Goal: Task Accomplishment & Management: Use online tool/utility

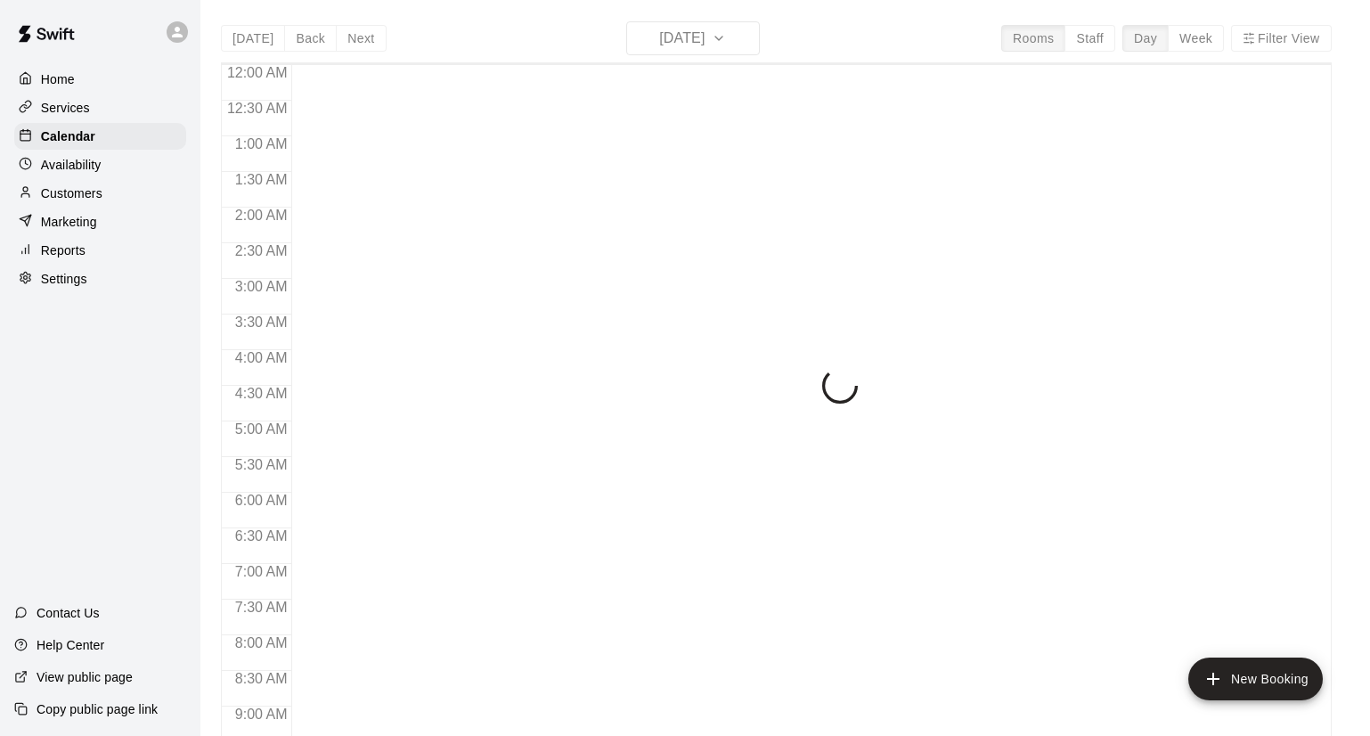
scroll to position [793, 0]
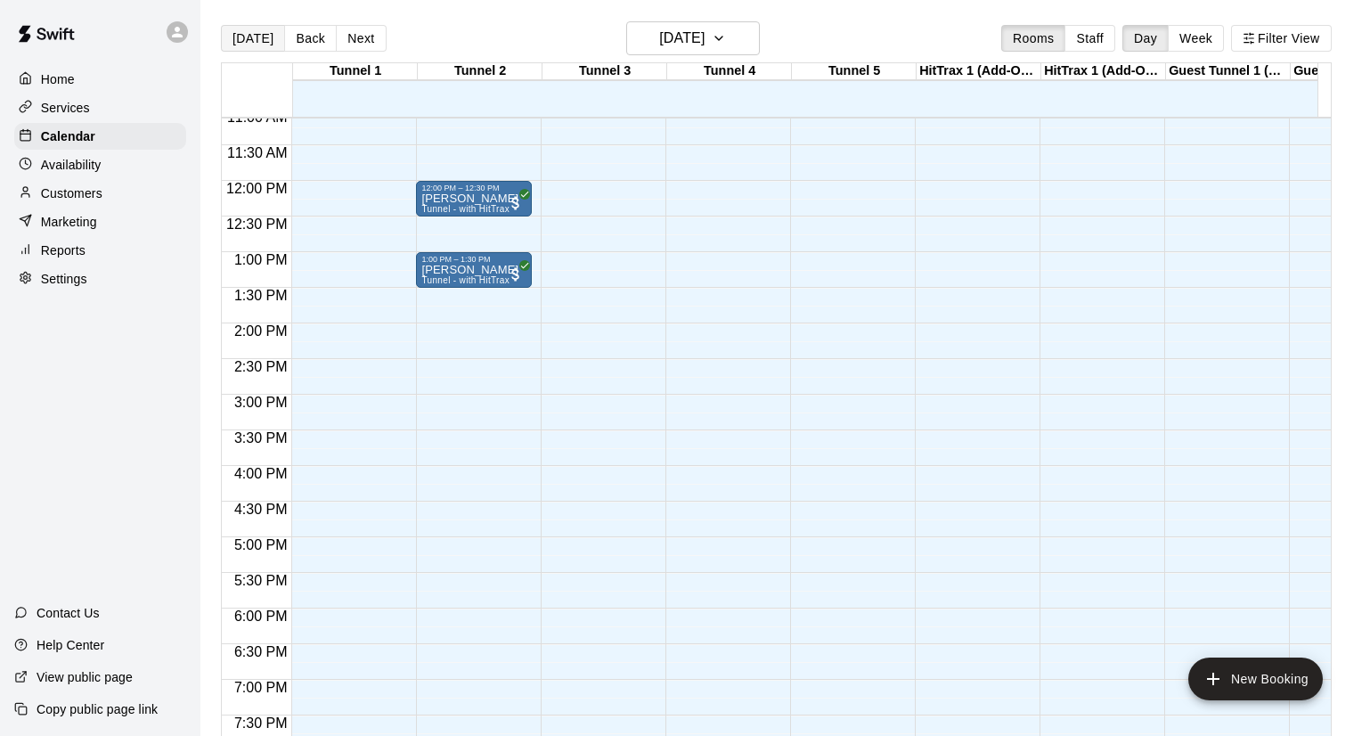
click at [256, 38] on button "[DATE]" at bounding box center [253, 38] width 64 height 27
click at [78, 274] on p "Settings" at bounding box center [64, 279] width 46 height 18
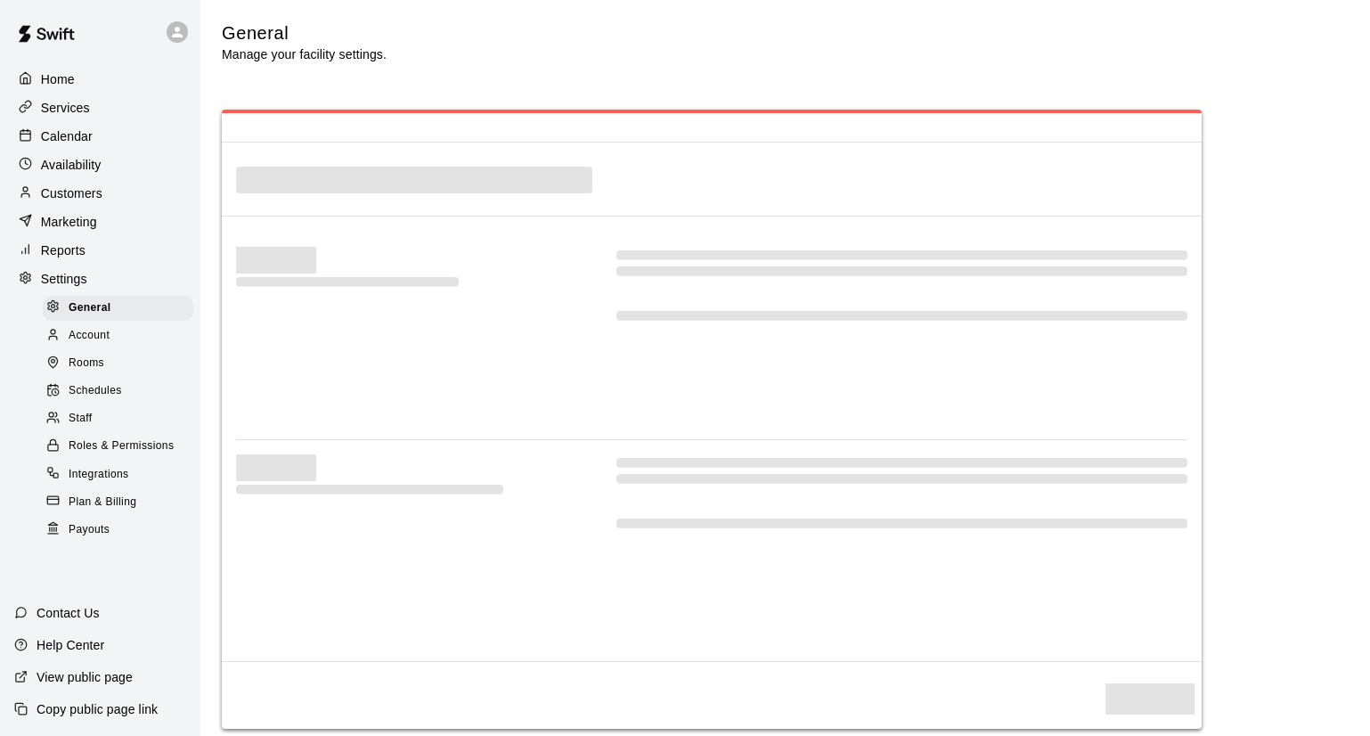
scroll to position [3342, 0]
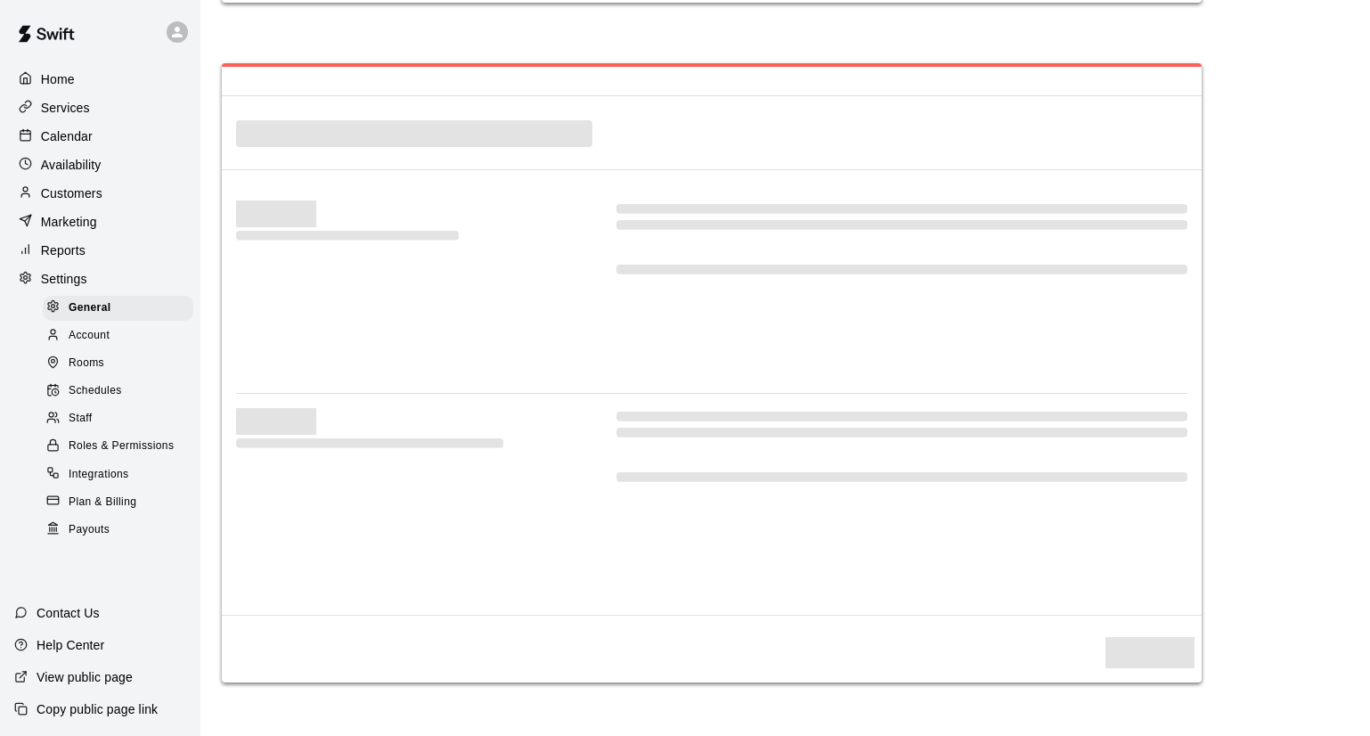
select select "**"
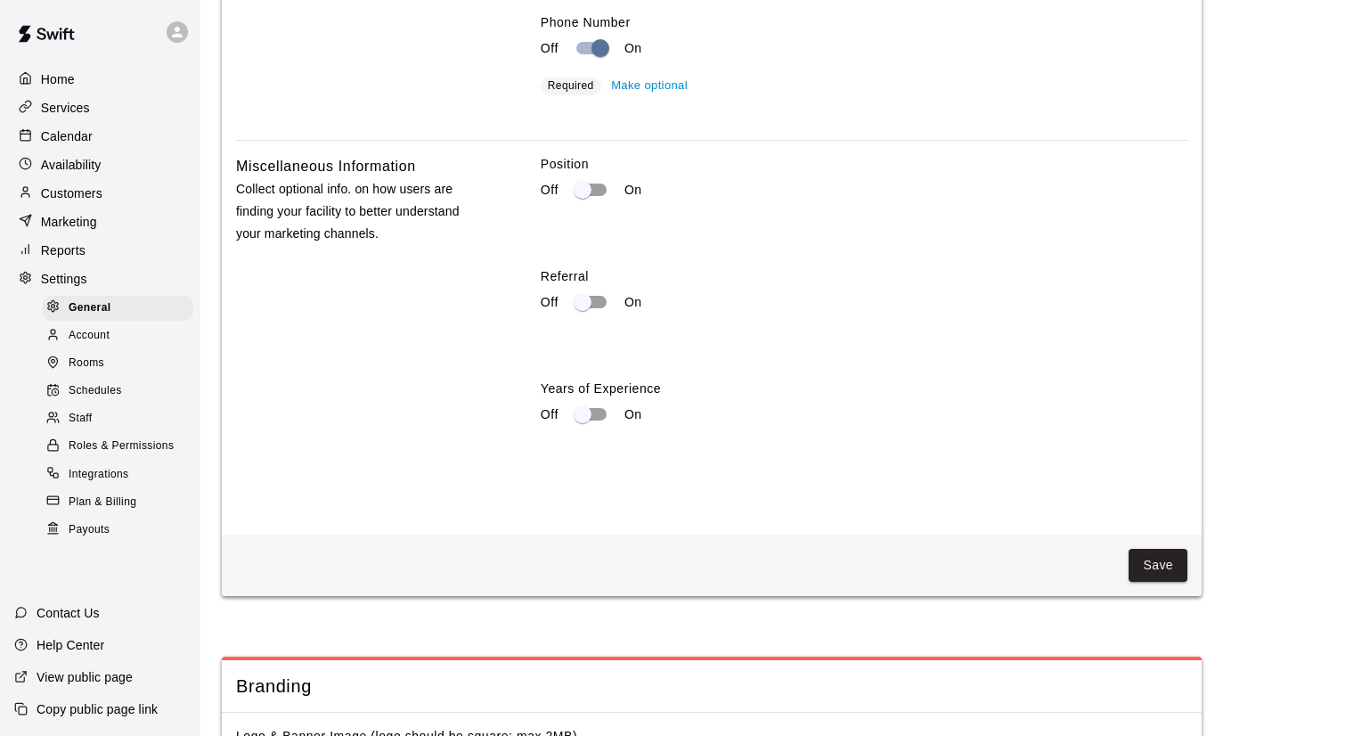
click at [82, 140] on p "Calendar" at bounding box center [67, 136] width 52 height 18
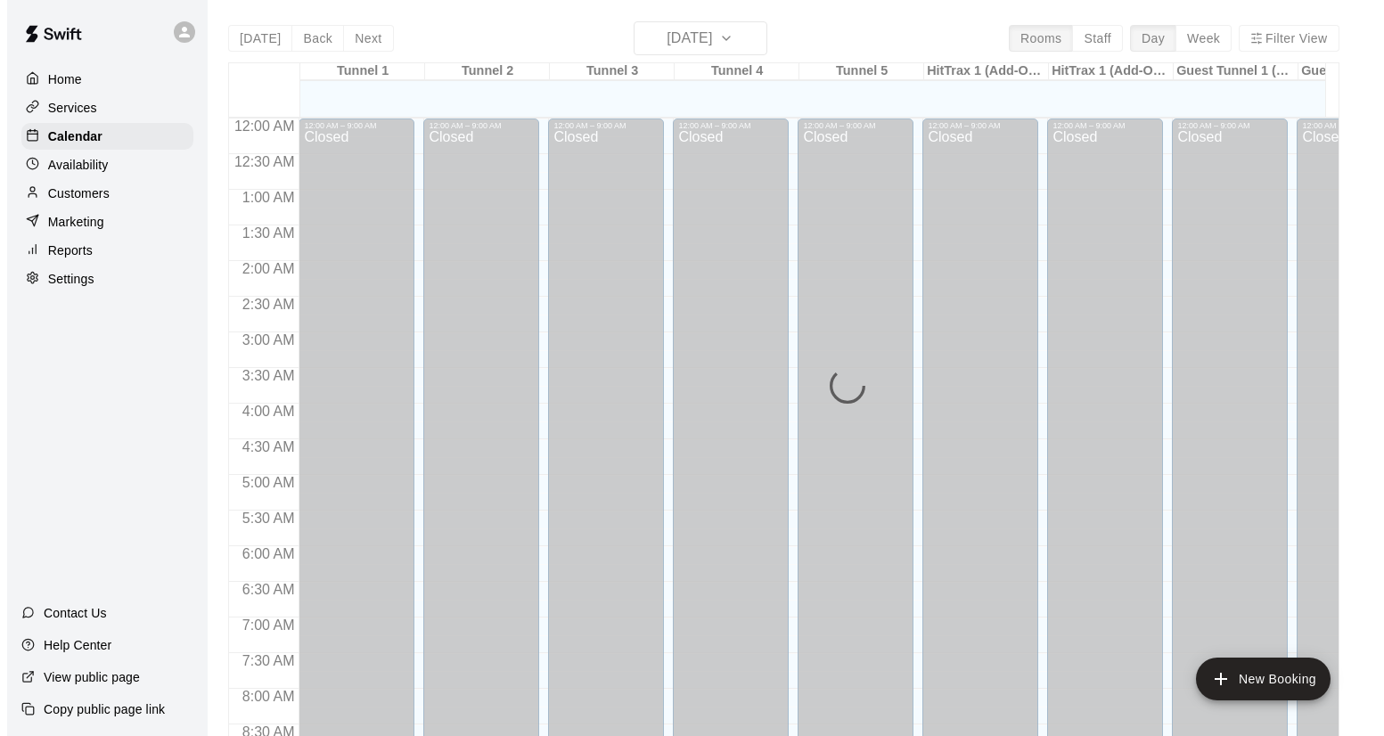
scroll to position [794, 0]
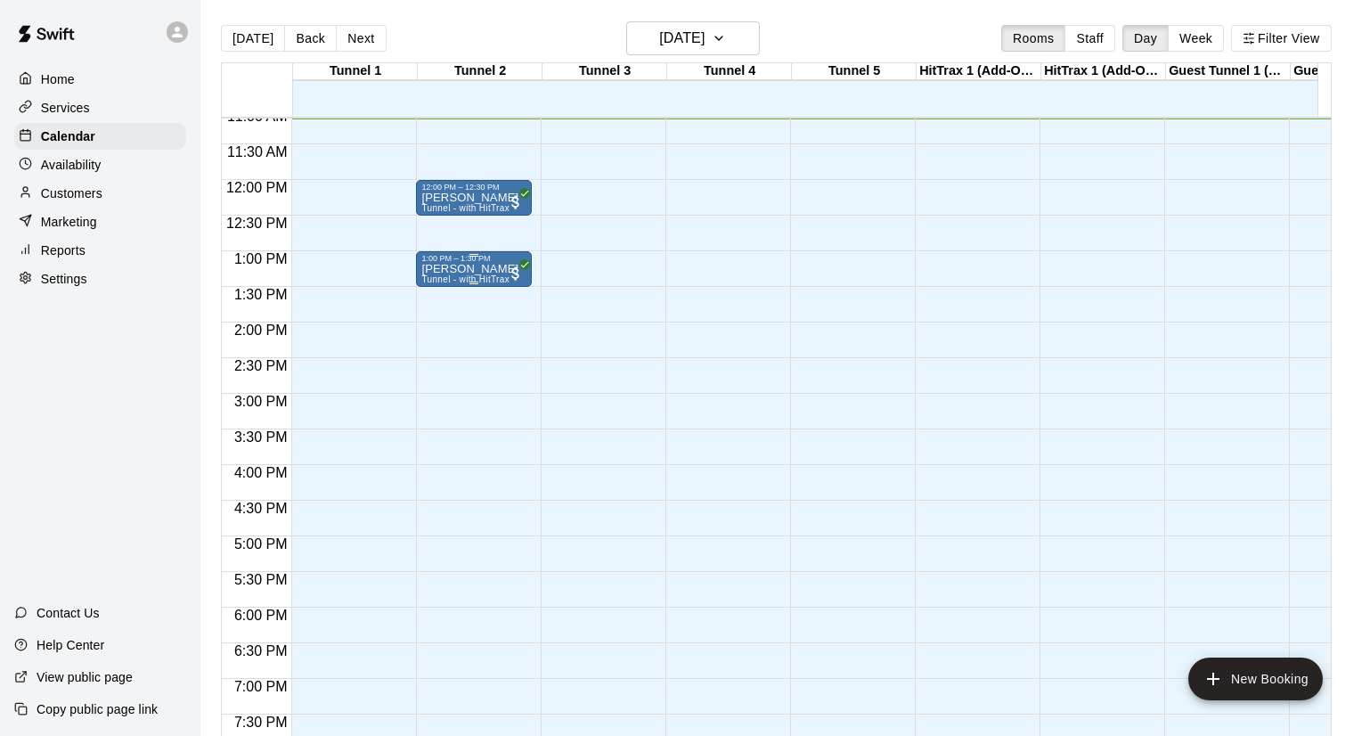
click at [438, 269] on p "[PERSON_NAME]" at bounding box center [469, 269] width 97 height 0
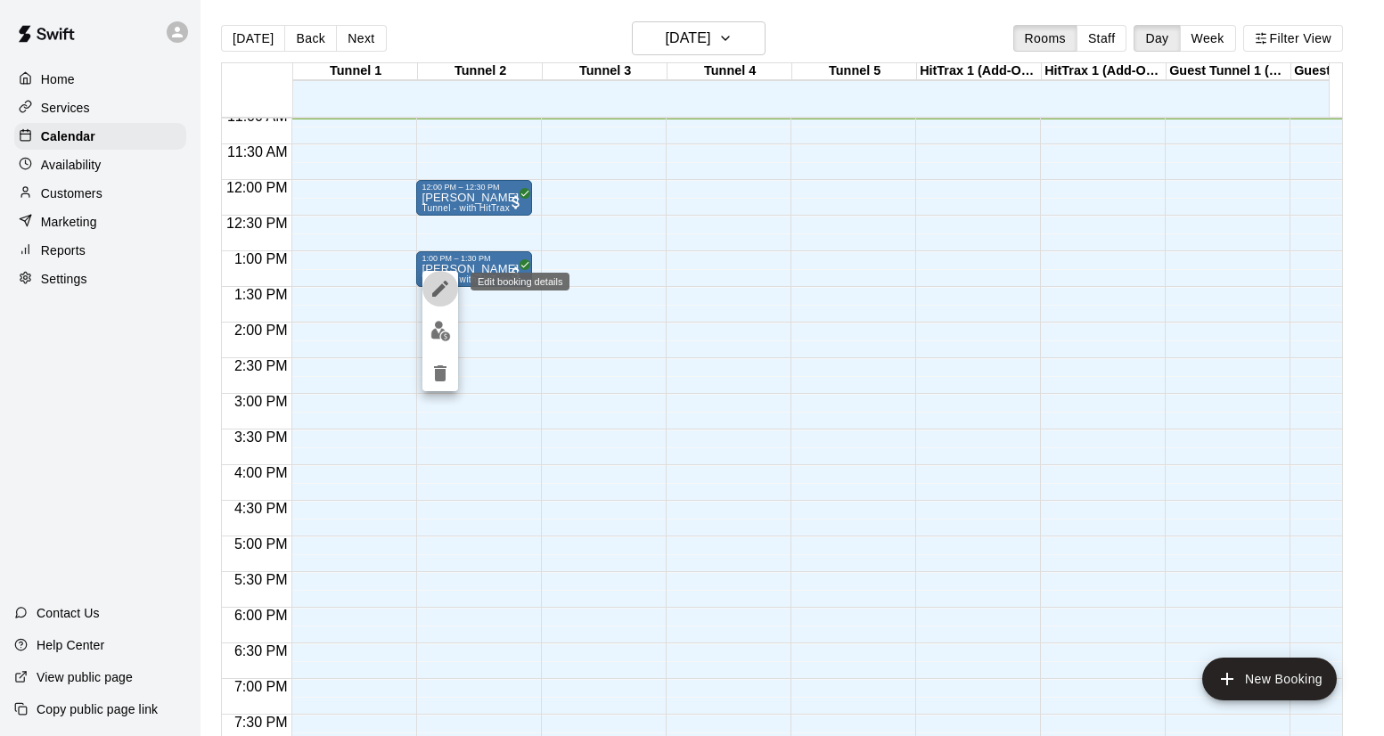
click at [439, 293] on icon "edit" at bounding box center [439, 288] width 21 height 21
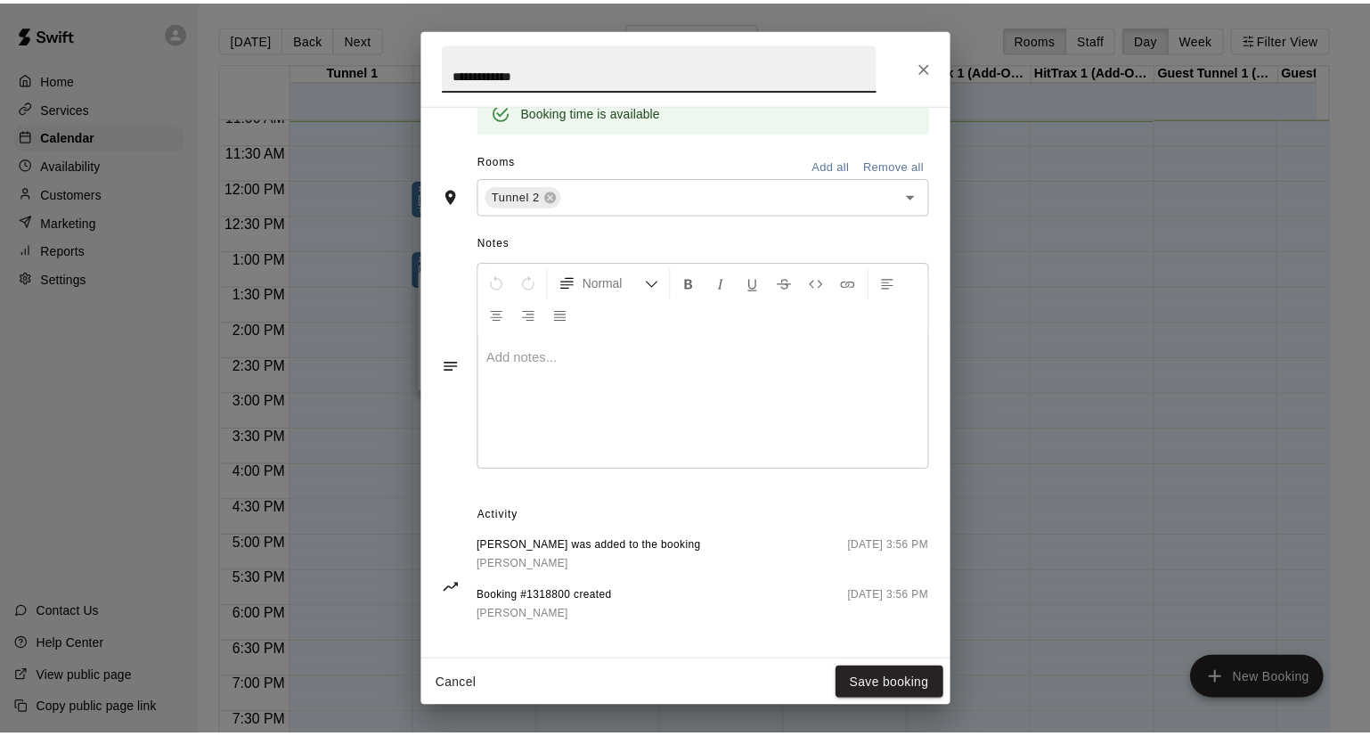
scroll to position [386, 0]
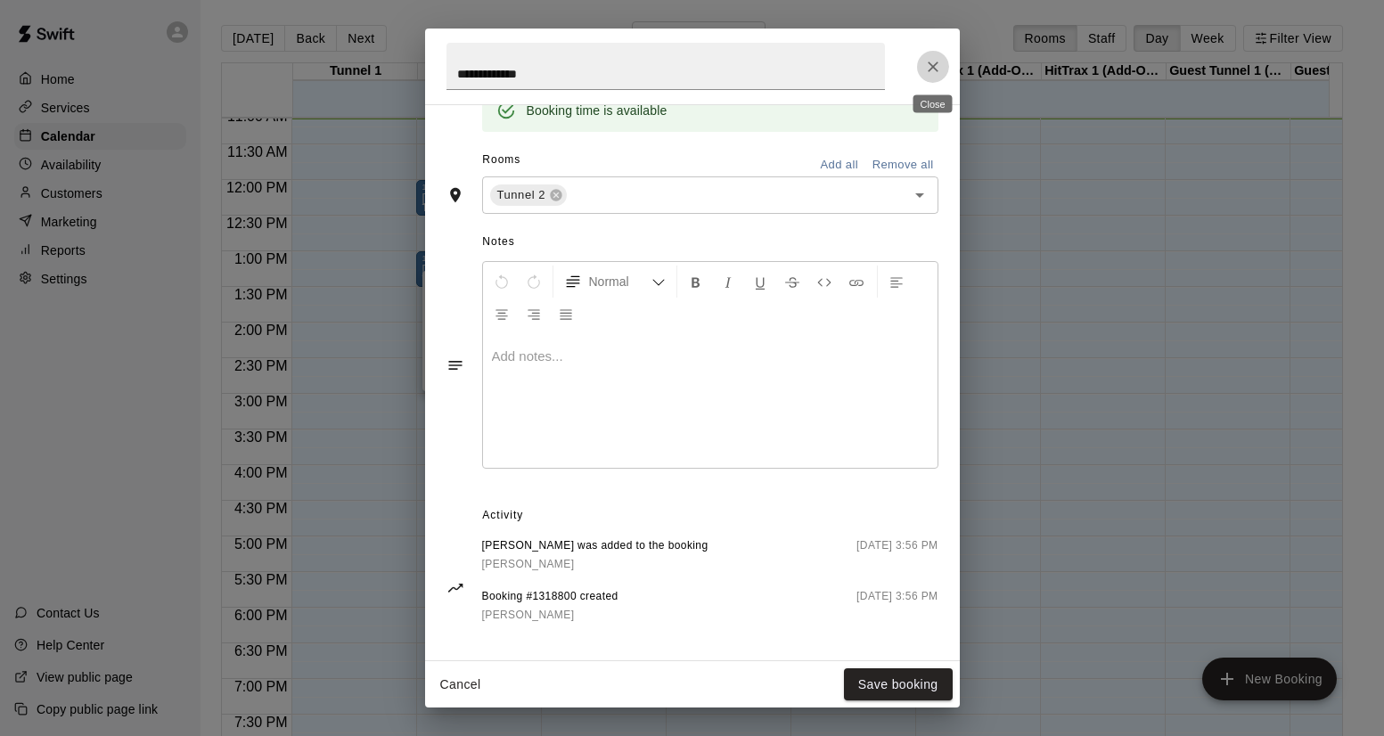
click at [936, 69] on icon "Close" at bounding box center [933, 66] width 11 height 11
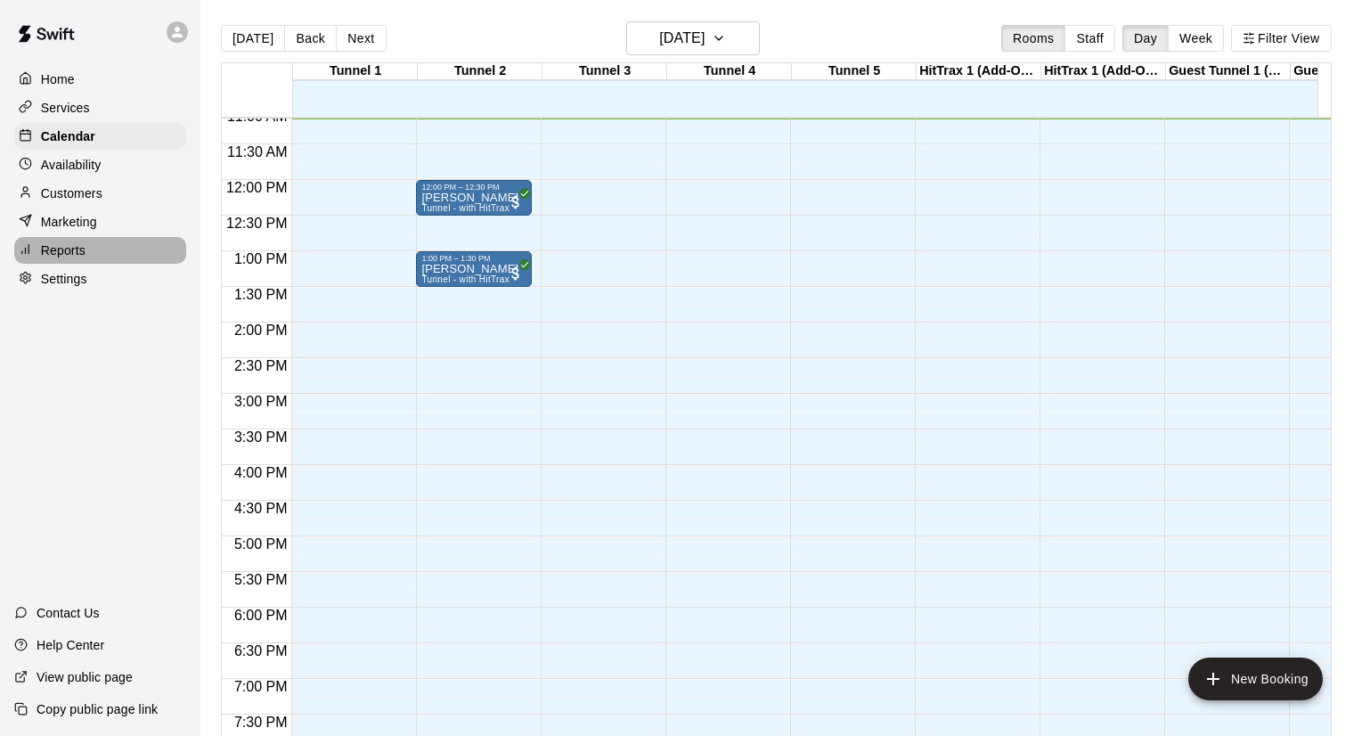
click at [75, 249] on p "Reports" at bounding box center [63, 250] width 45 height 18
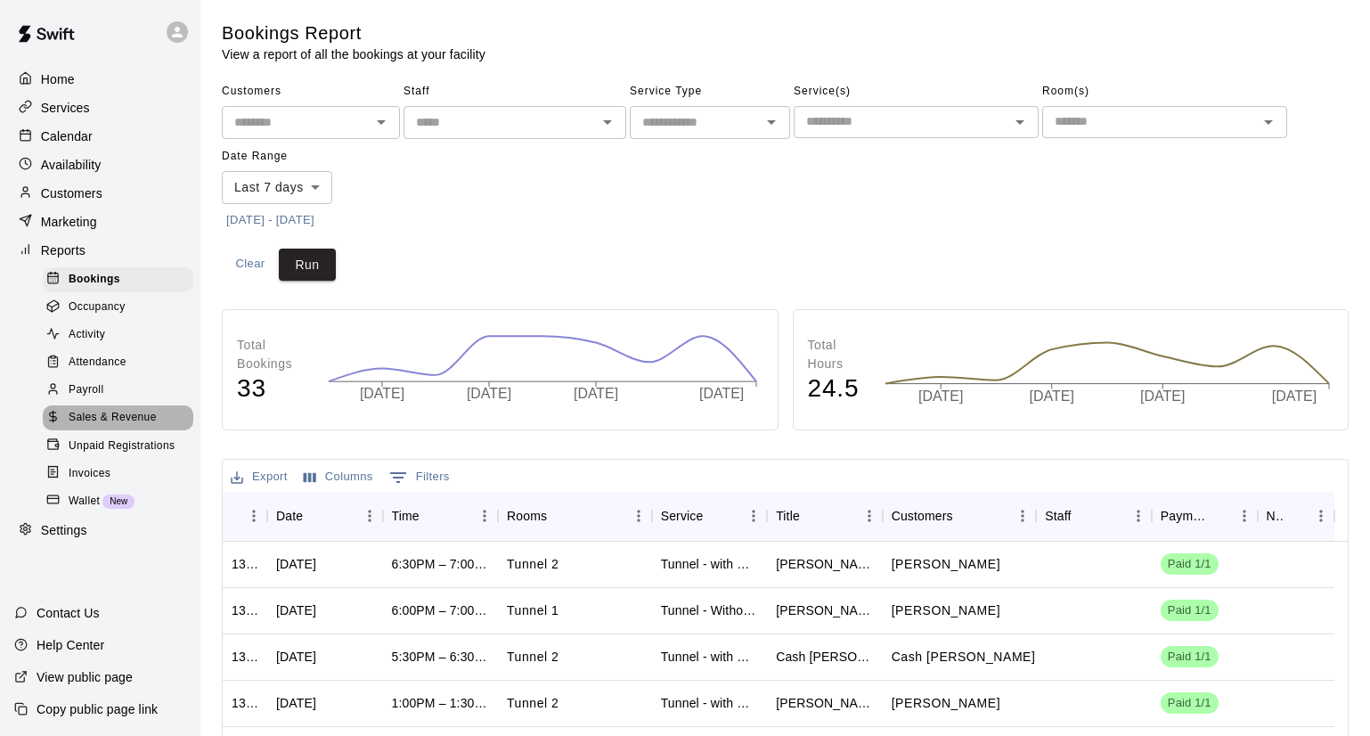
click at [119, 412] on span "Sales & Revenue" at bounding box center [113, 418] width 88 height 18
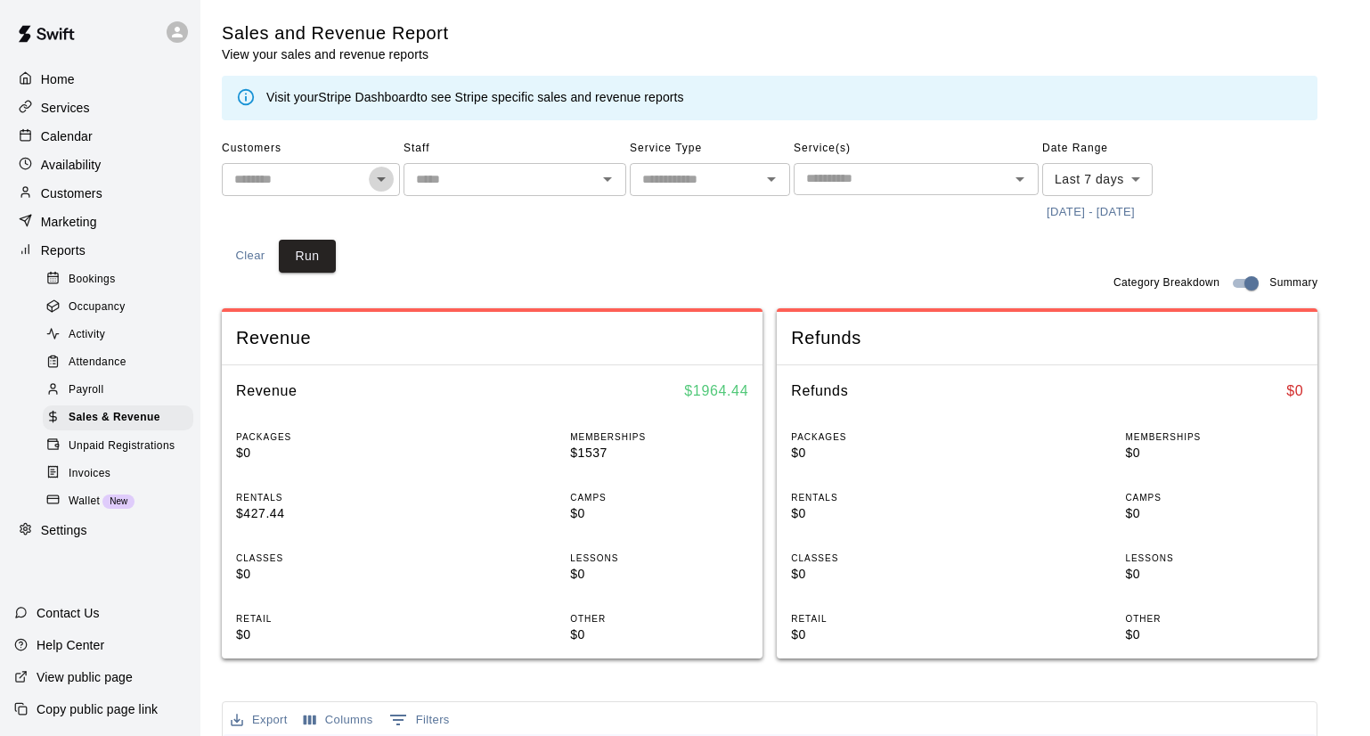
click at [379, 181] on icon "Open" at bounding box center [381, 178] width 21 height 21
type input "*"
click at [307, 281] on li "[PERSON_NAME]" at bounding box center [311, 273] width 178 height 29
type input "**********"
click at [336, 240] on button "Run" at bounding box center [307, 256] width 57 height 33
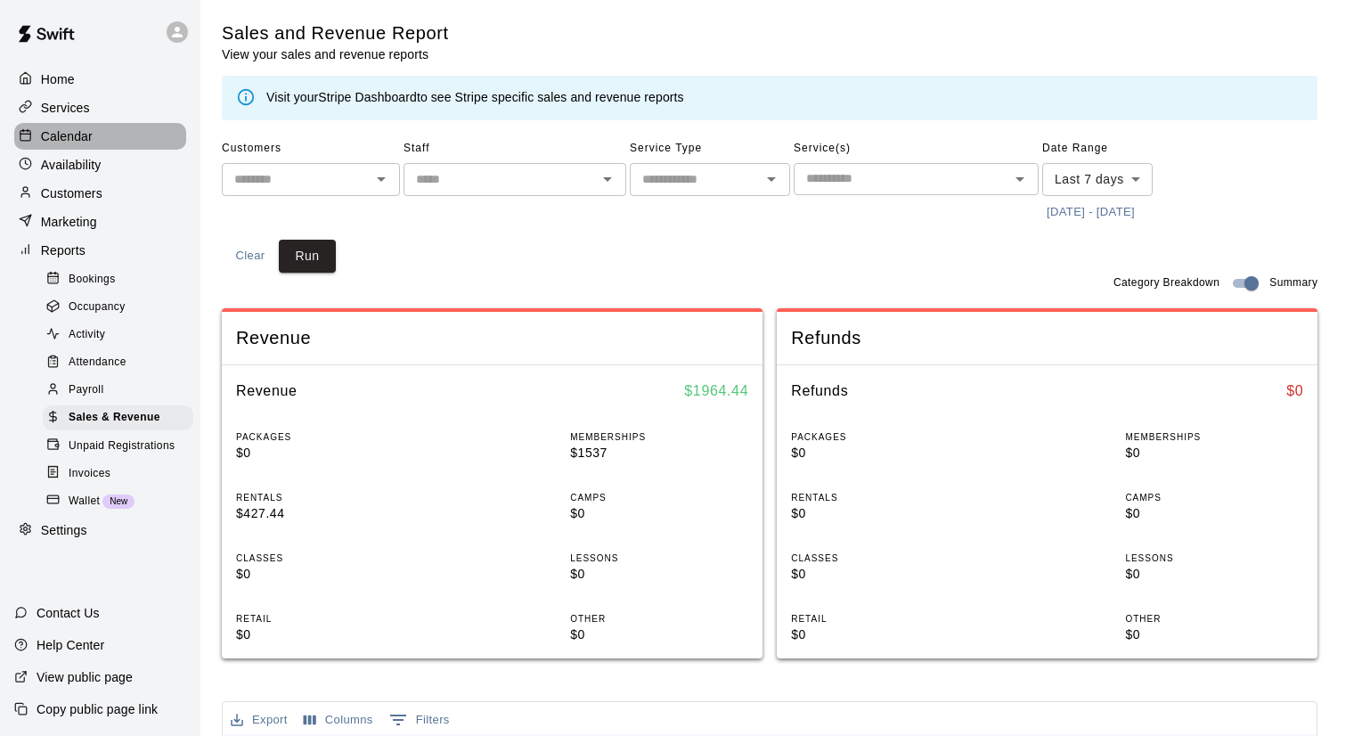
click at [76, 136] on p "Calendar" at bounding box center [67, 136] width 52 height 18
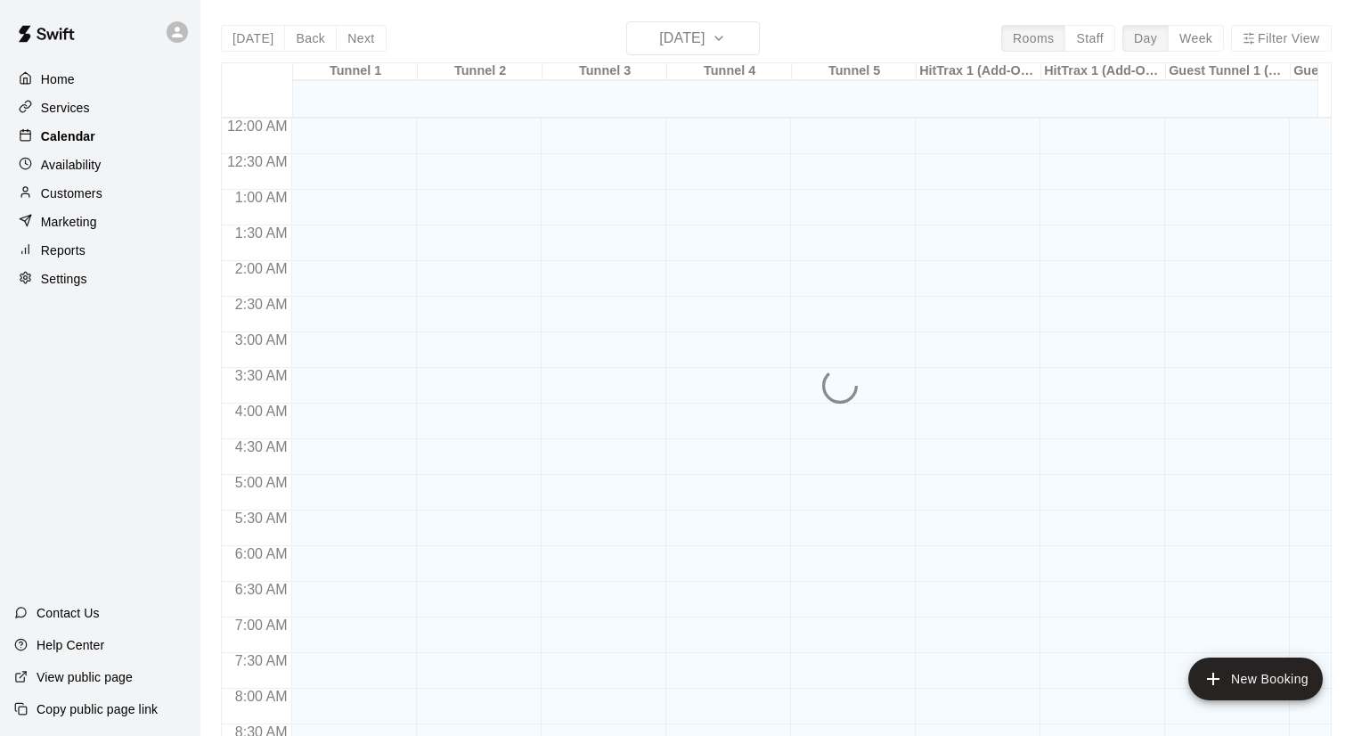
scroll to position [825, 0]
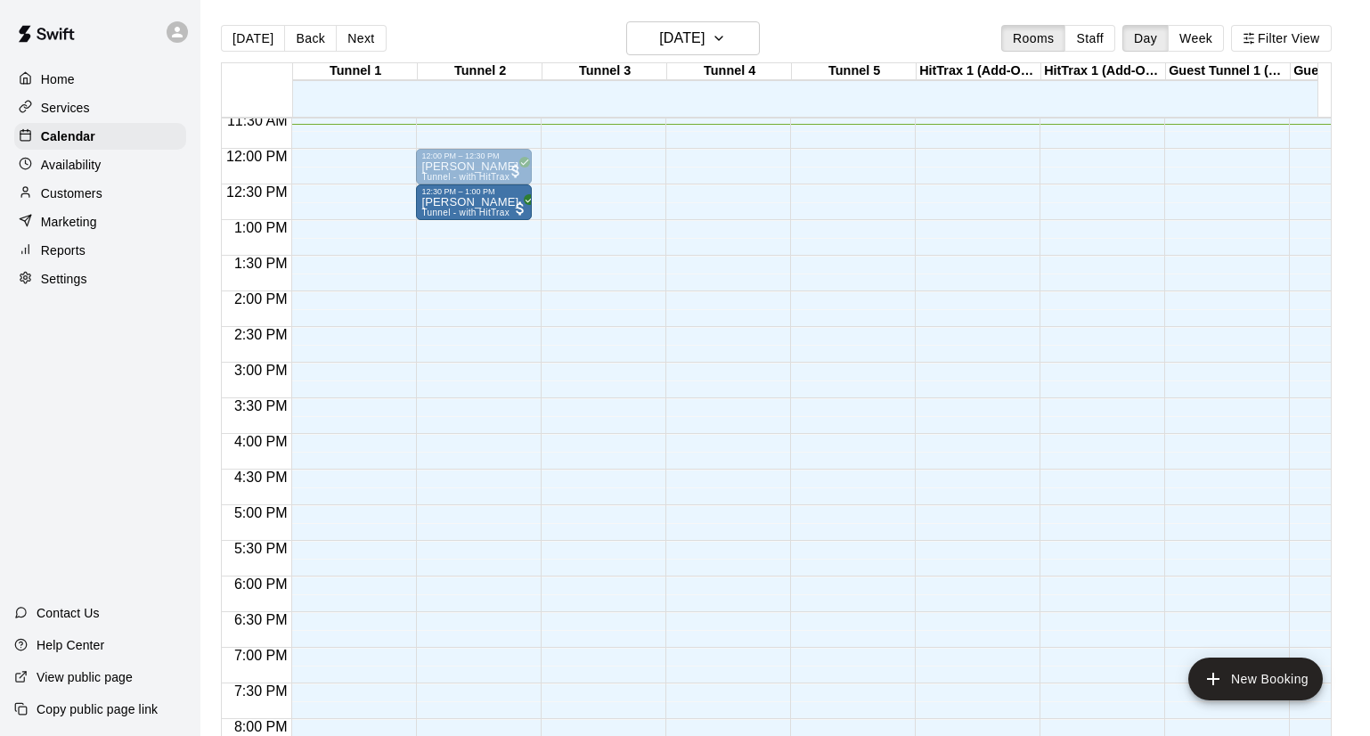
drag, startPoint x: 462, startPoint y: 232, endPoint x: 462, endPoint y: 208, distance: 23.2
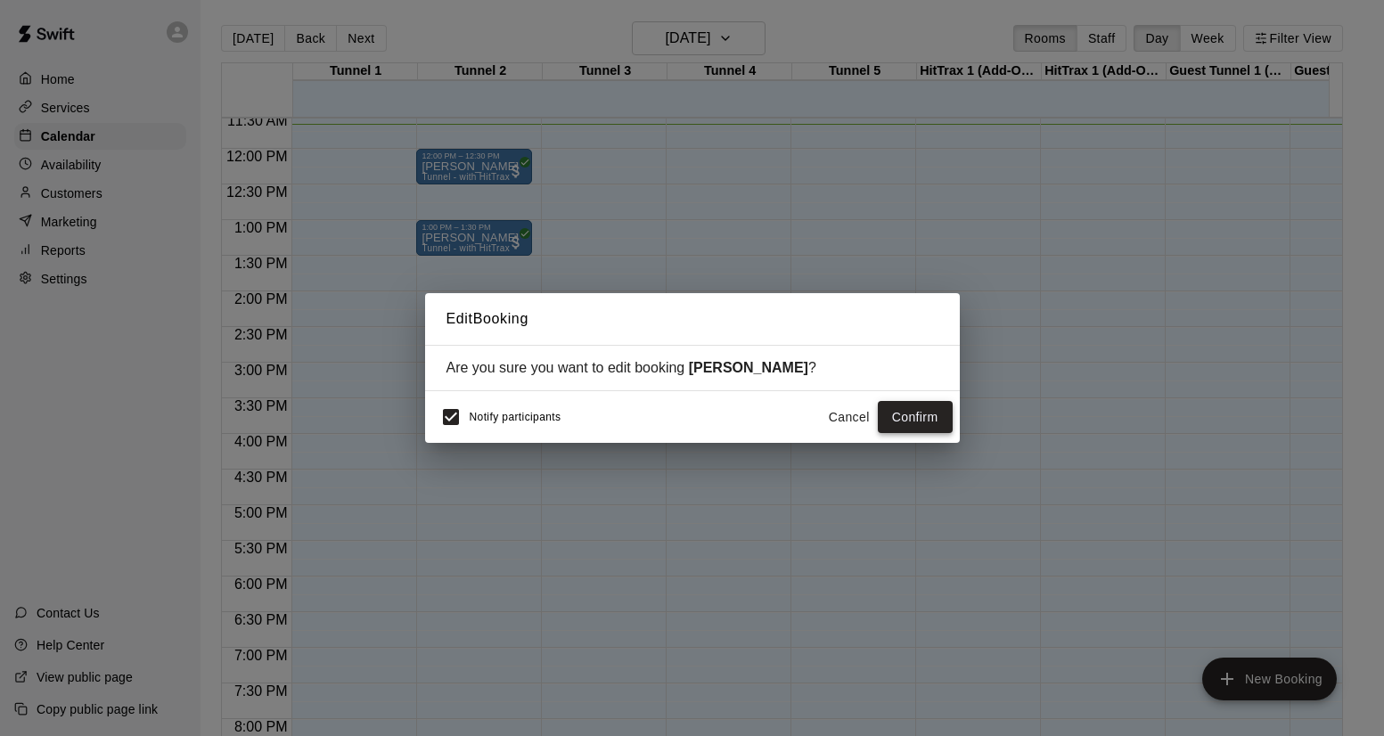
click at [903, 409] on button "Confirm" at bounding box center [915, 417] width 75 height 33
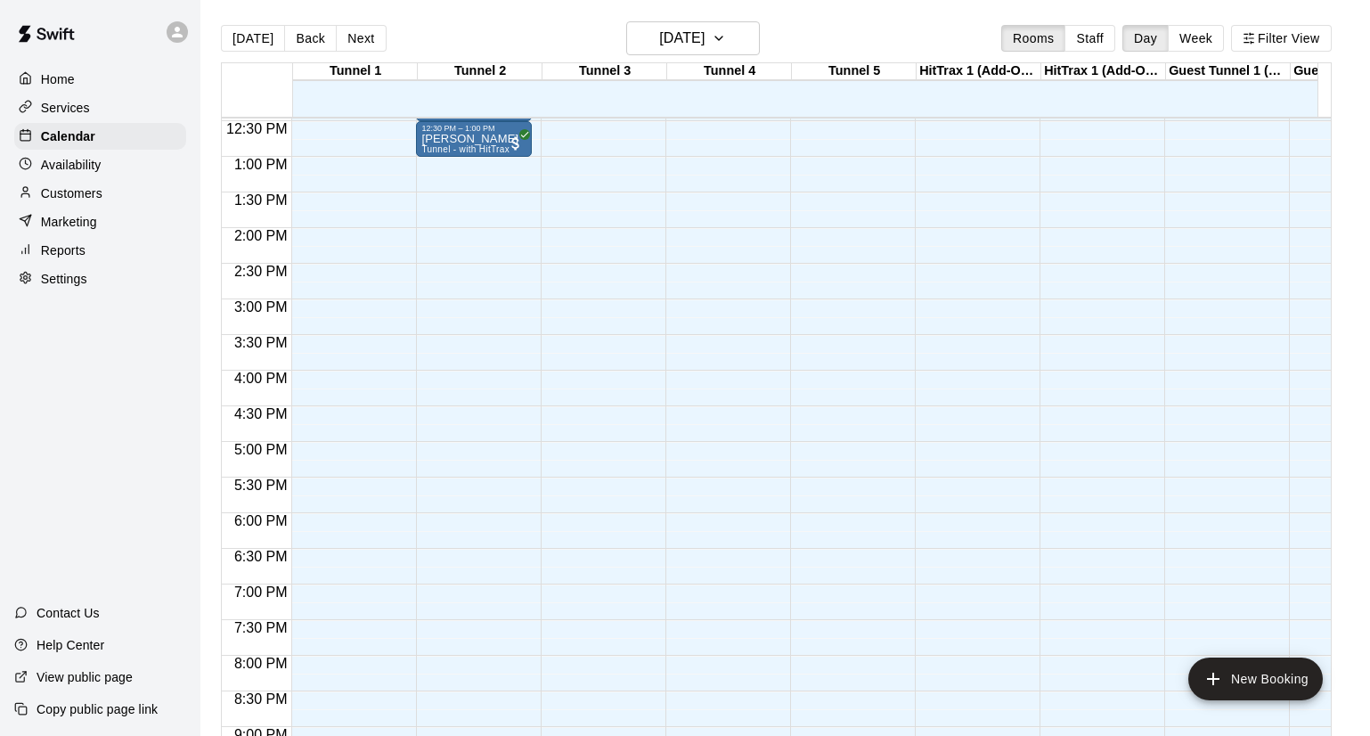
scroll to position [831, 0]
